Goal: Find specific page/section: Find specific page/section

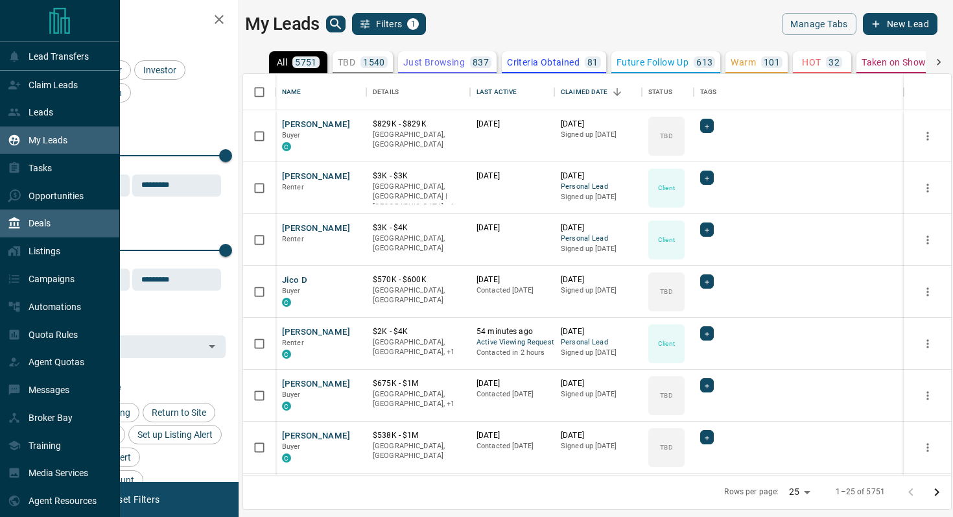
click at [32, 231] on div "Deals" at bounding box center [29, 223] width 43 height 21
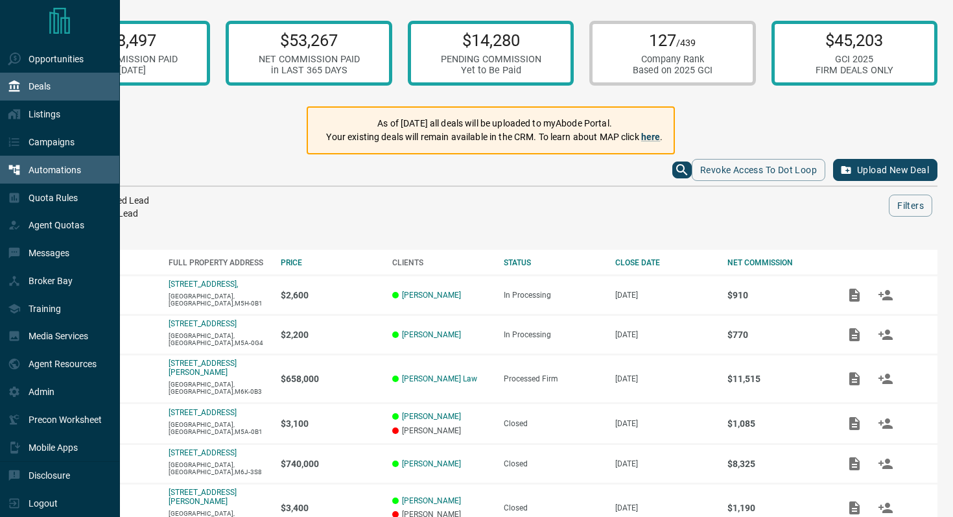
scroll to position [145, 0]
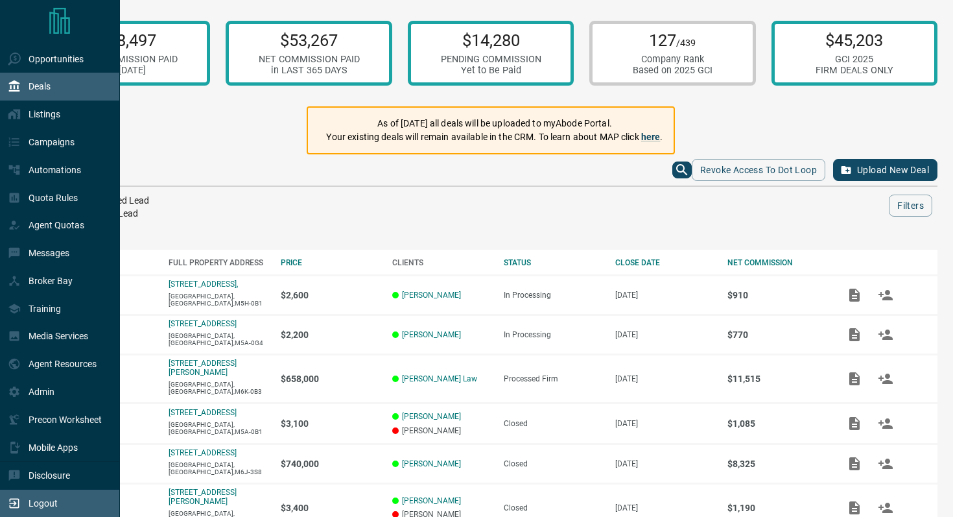
drag, startPoint x: 60, startPoint y: 502, endPoint x: 133, endPoint y: 438, distance: 97.8
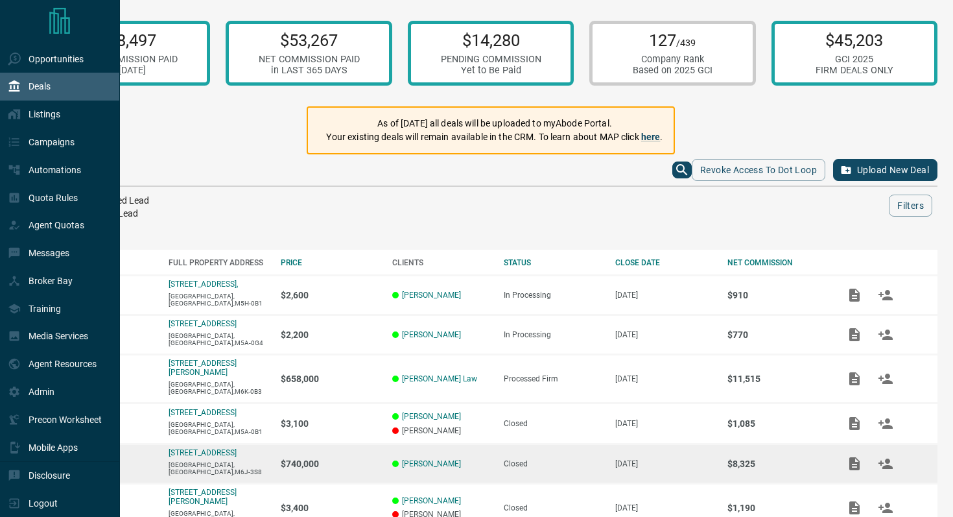
click at [60, 502] on div "Logout" at bounding box center [60, 503] width 120 height 28
